Goal: Task Accomplishment & Management: Manage account settings

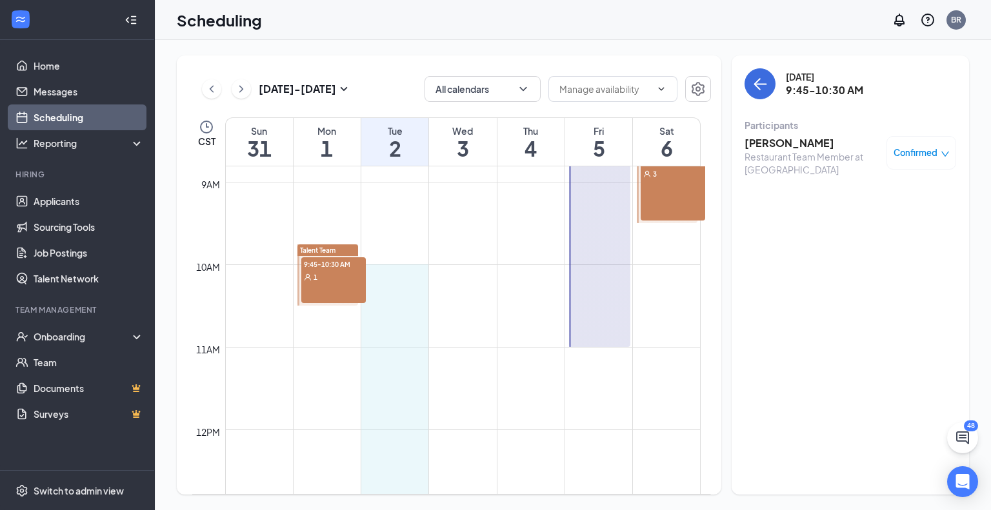
scroll to position [699, 0]
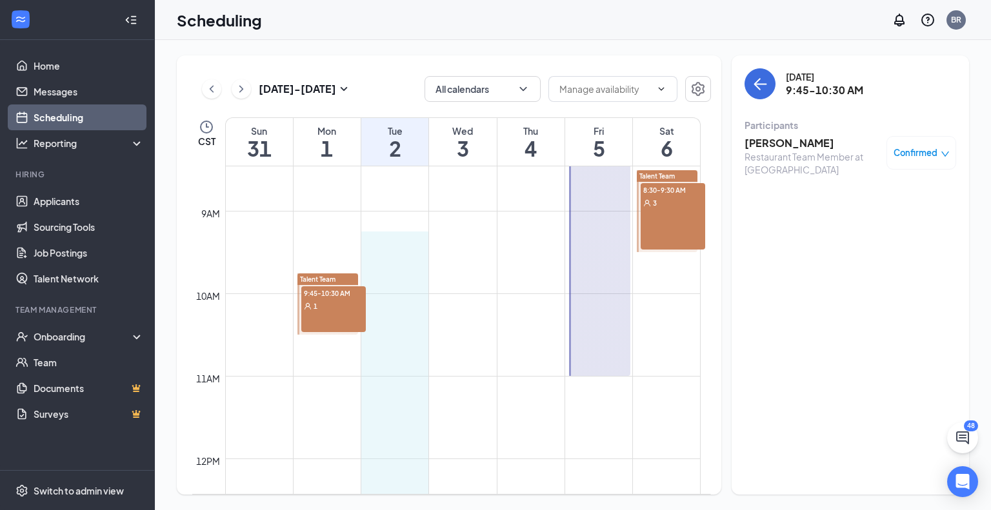
drag, startPoint x: 402, startPoint y: 235, endPoint x: 369, endPoint y: 240, distance: 33.2
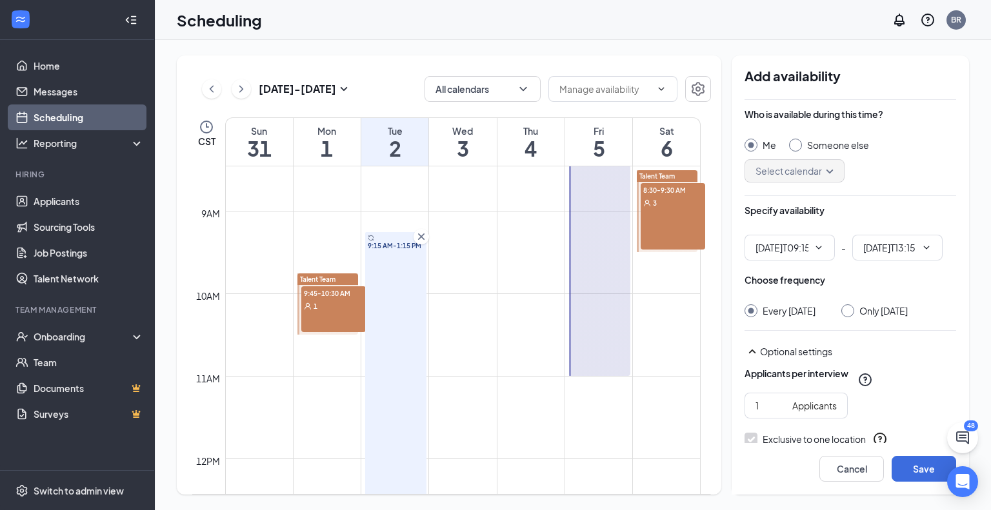
type input "09:15 AM"
type input "01:15 PM"
click at [422, 241] on icon "Cross" at bounding box center [421, 236] width 13 height 13
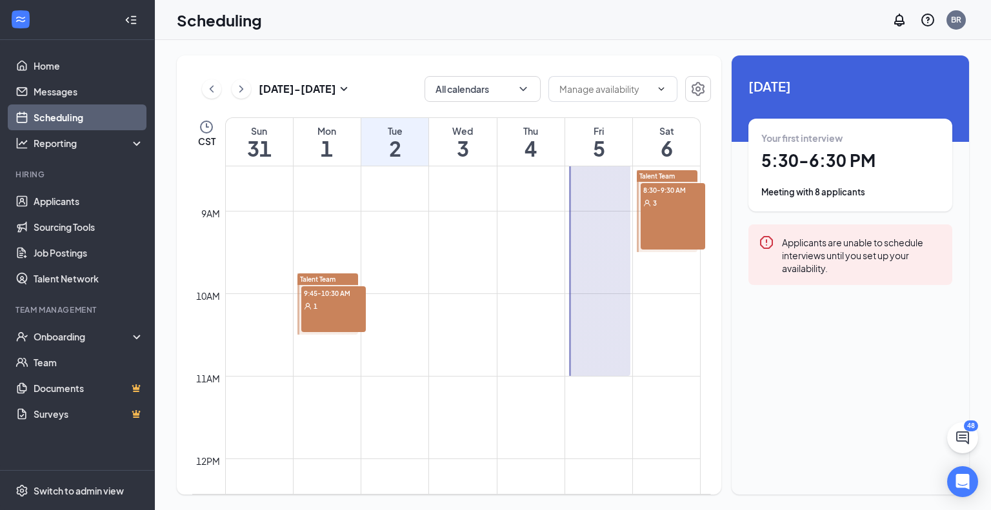
click at [323, 312] on div "1" at bounding box center [333, 305] width 65 height 13
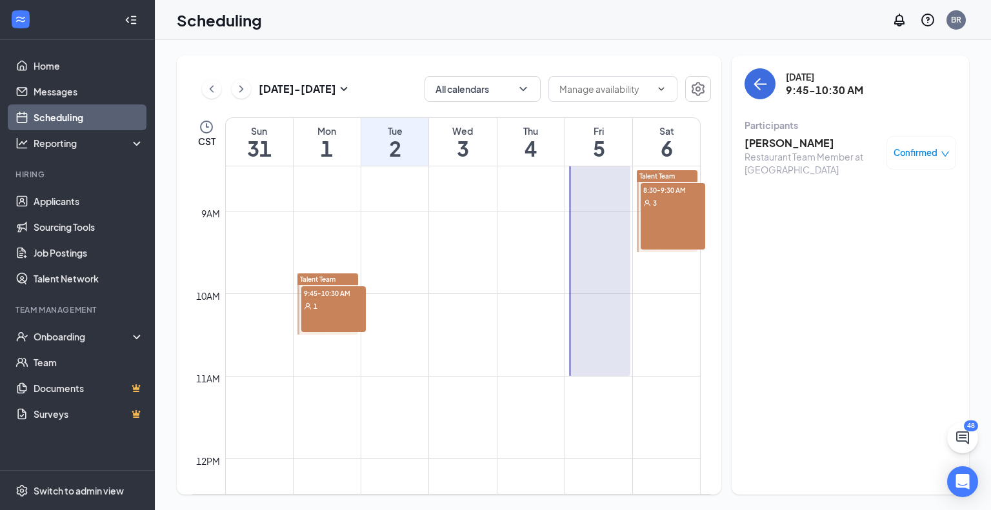
click at [947, 154] on icon "down" at bounding box center [945, 154] width 9 height 9
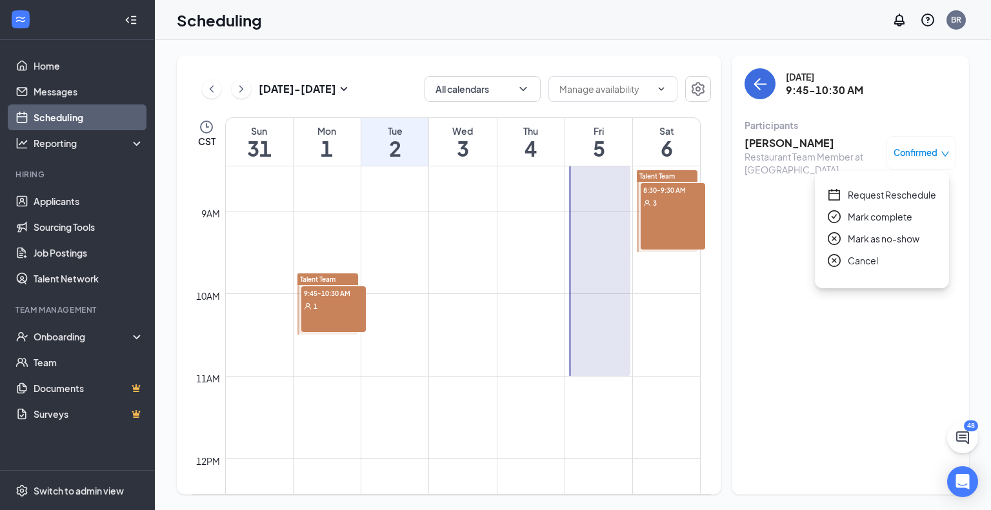
click at [919, 194] on span "Request Reschedule" at bounding box center [892, 195] width 88 height 14
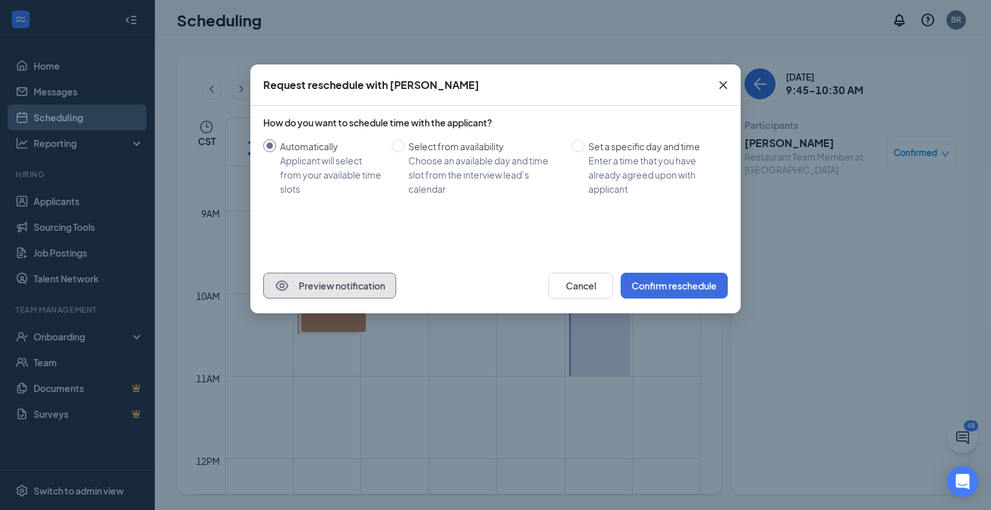
click at [331, 291] on button "Preview notification" at bounding box center [329, 286] width 133 height 26
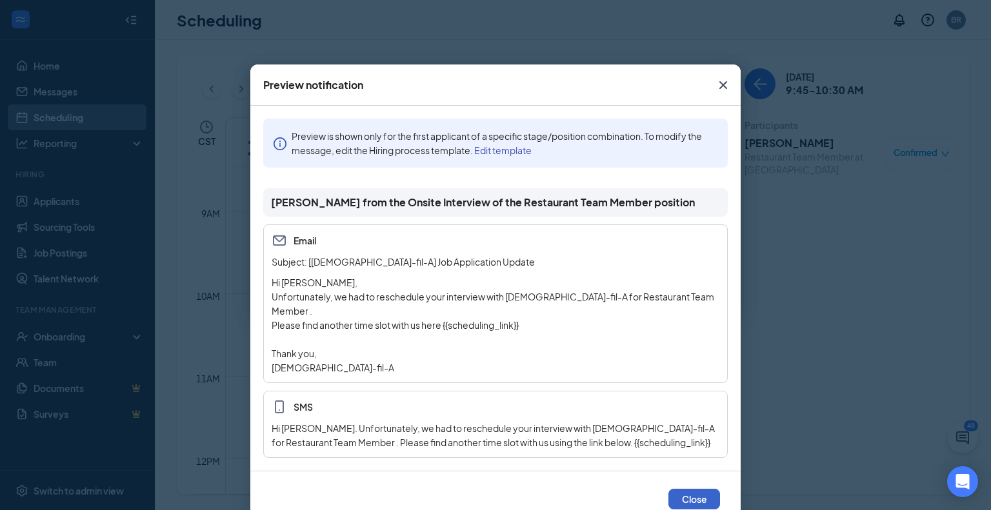
click at [673, 489] on button "Close" at bounding box center [694, 499] width 52 height 21
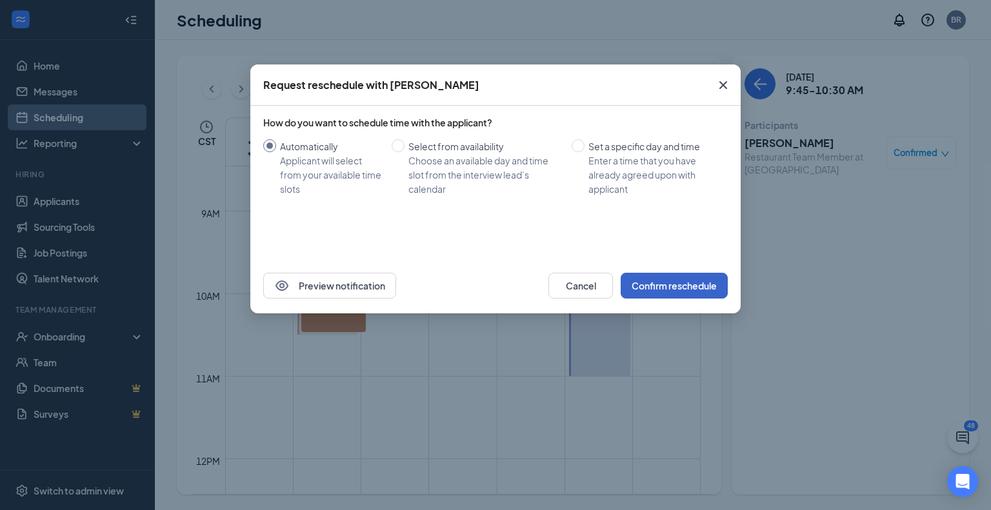
click at [674, 288] on button "Confirm reschedule" at bounding box center [674, 286] width 107 height 26
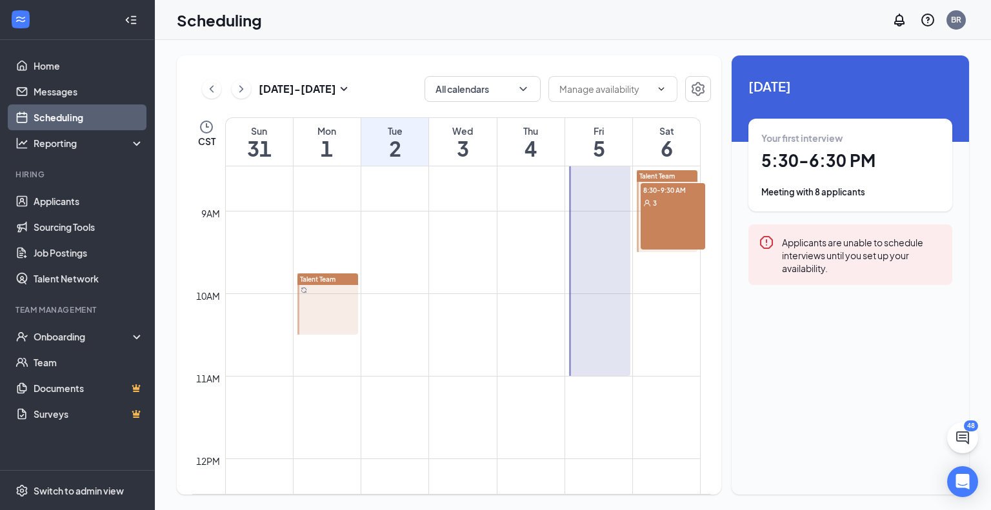
click at [326, 322] on div at bounding box center [327, 304] width 61 height 61
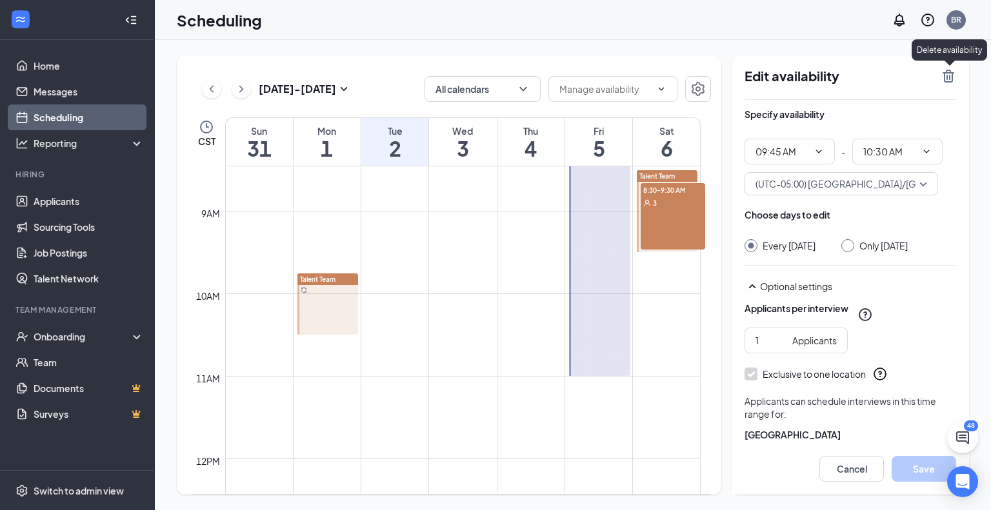
click at [944, 77] on icon "TrashOutline" at bounding box center [949, 76] width 12 height 13
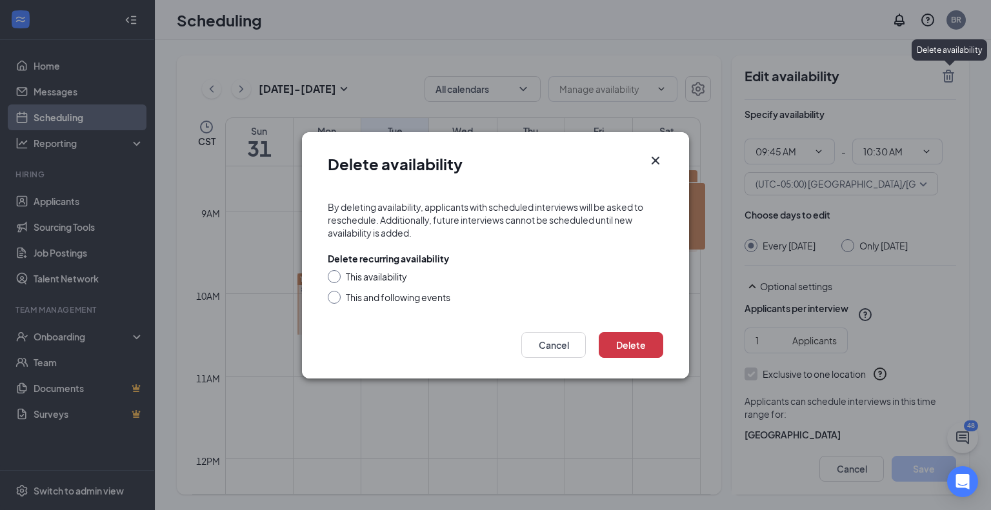
click at [335, 276] on input "This availability" at bounding box center [332, 274] width 9 height 9
radio input "true"
click at [617, 350] on button "Delete" at bounding box center [631, 345] width 65 height 26
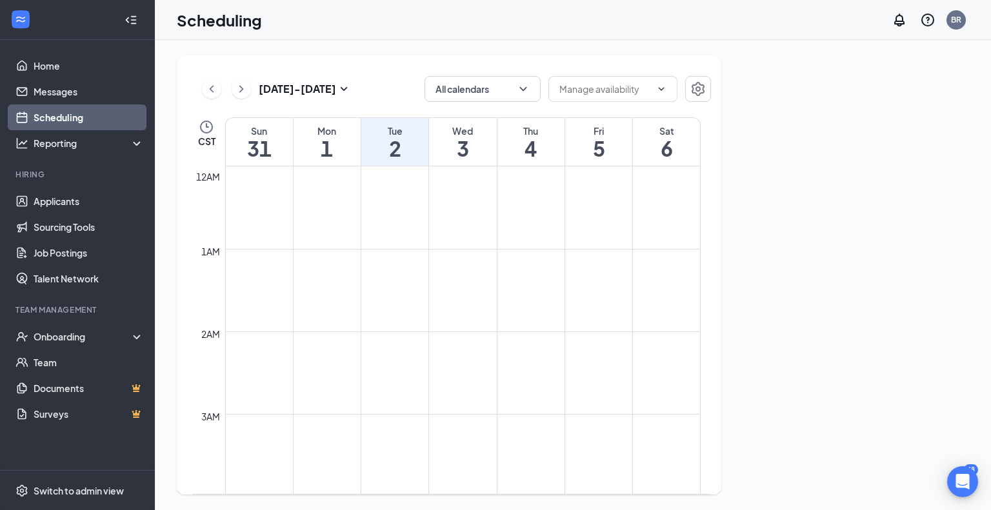
scroll to position [634, 0]
